Goal: Task Accomplishment & Management: Use online tool/utility

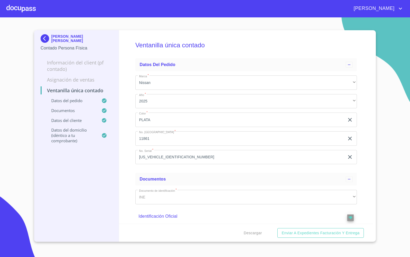
scroll to position [761, 0]
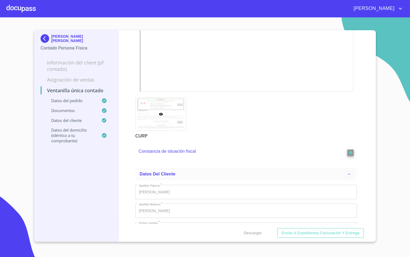
click at [12, 12] on div at bounding box center [20, 8] width 29 height 17
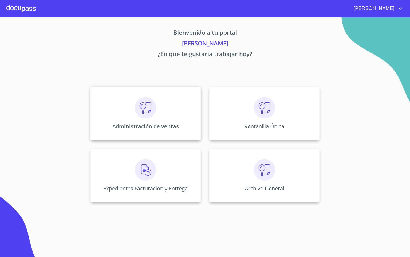
click at [167, 103] on div "Administración de ventas" at bounding box center [146, 113] width 110 height 53
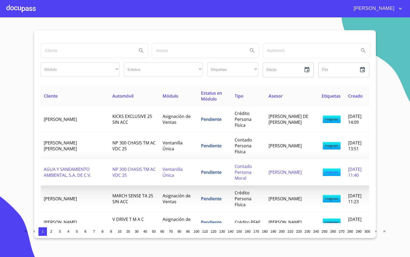
click at [87, 175] on span "AGUA Y SANEAMIENTO AMBIENTAL, S.A. DE C.V." at bounding box center [68, 172] width 48 height 12
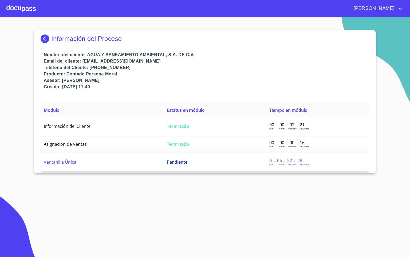
click at [95, 162] on td "Ventanilla Única" at bounding box center [102, 162] width 123 height 18
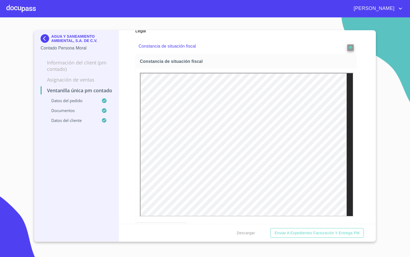
scroll to position [1362, 0]
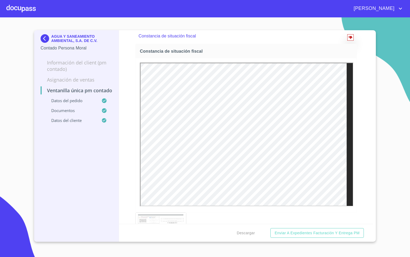
click at [349, 38] on icon "reject" at bounding box center [350, 37] width 3 height 3
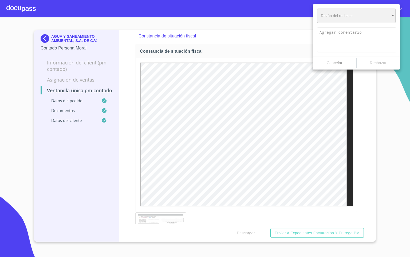
click at [346, 22] on div "​" at bounding box center [356, 16] width 79 height 14
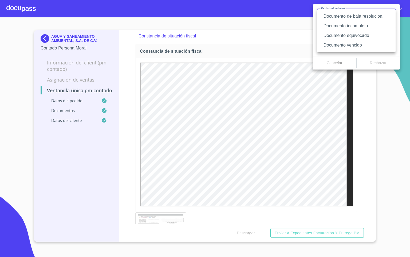
click at [360, 44] on li "Documento vencido" at bounding box center [356, 45] width 79 height 10
type textarea "Favor de enviar de nuevo documento con fecha no mayor a 60 días, puede ser foto…"
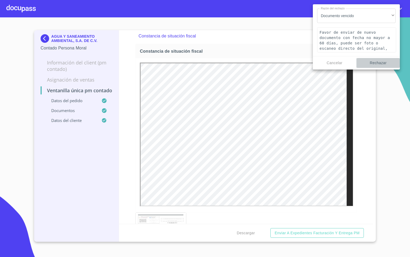
click at [373, 63] on span "Rechazar" at bounding box center [378, 63] width 39 height 7
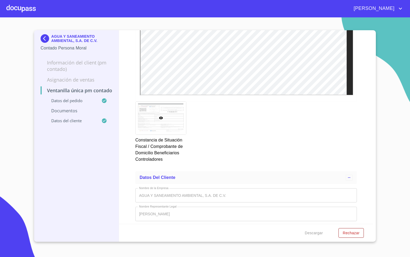
scroll to position [2229, 0]
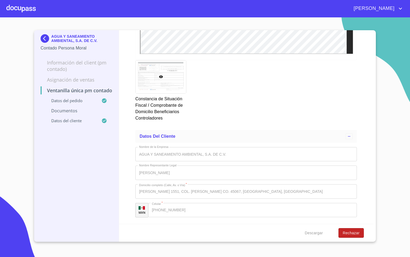
click at [354, 232] on span "Rechazar" at bounding box center [351, 232] width 17 height 7
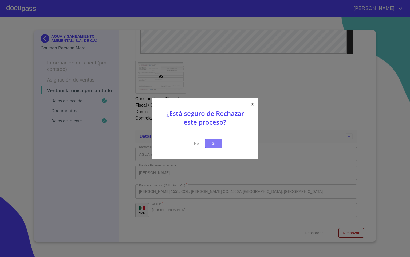
click at [216, 145] on span "Si" at bounding box center [213, 143] width 9 height 7
